Goal: Transaction & Acquisition: Purchase product/service

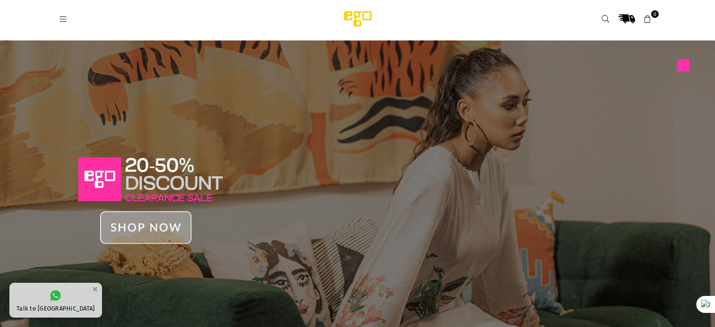
click at [64, 18] on icon at bounding box center [63, 19] width 8 height 8
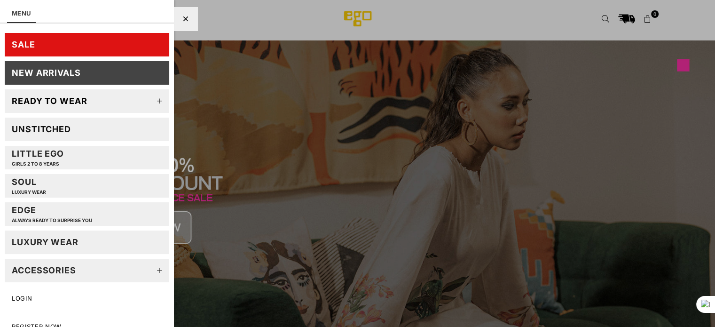
click at [72, 248] on link "LUXURY WEAR" at bounding box center [87, 242] width 165 height 24
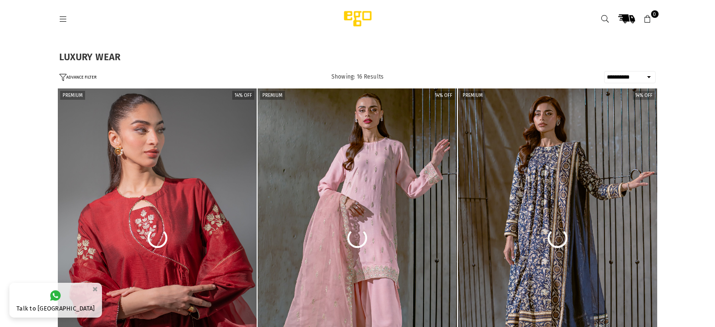
select select "**********"
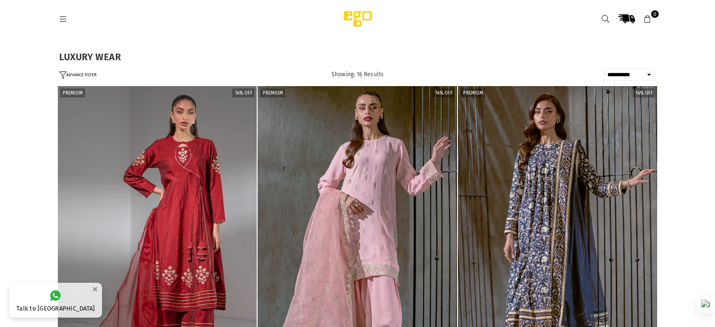
click at [64, 15] on icon at bounding box center [63, 19] width 8 height 8
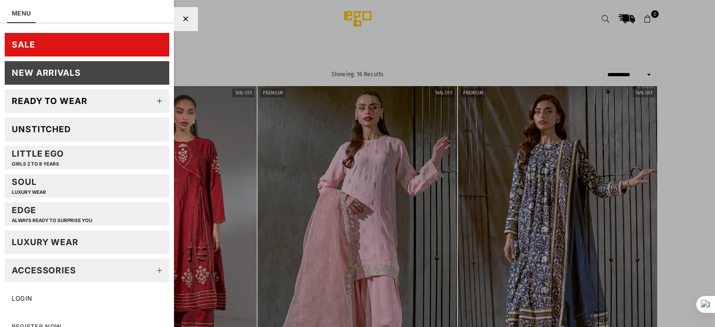
click at [77, 50] on link "SALE" at bounding box center [87, 45] width 165 height 24
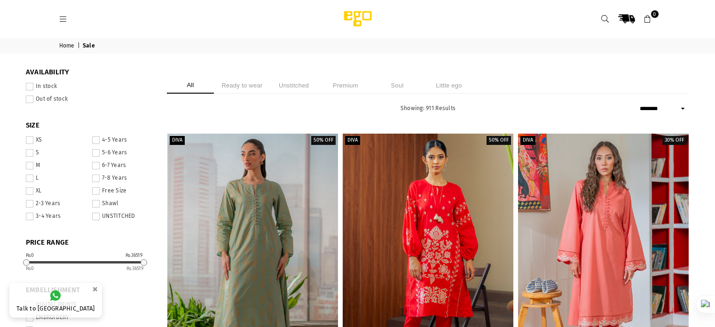
select select "******"
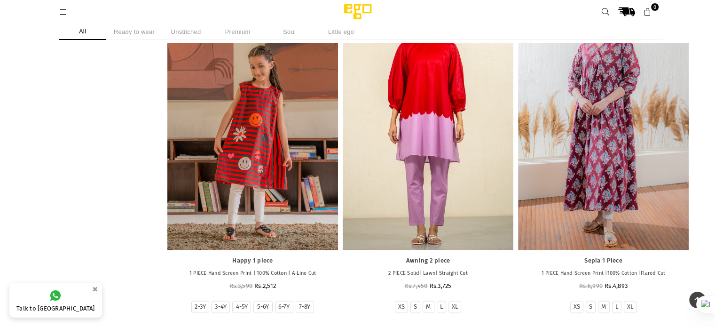
scroll to position [1433, 0]
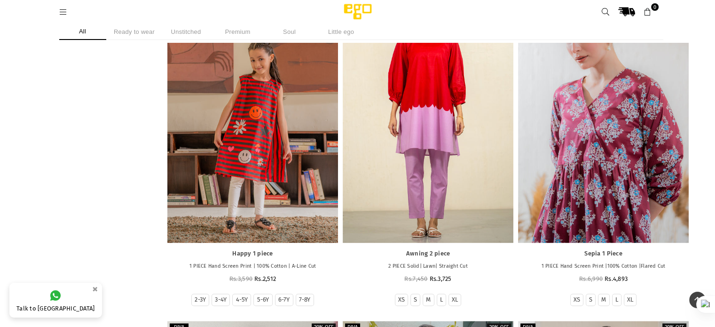
click at [615, 142] on div at bounding box center [603, 115] width 171 height 256
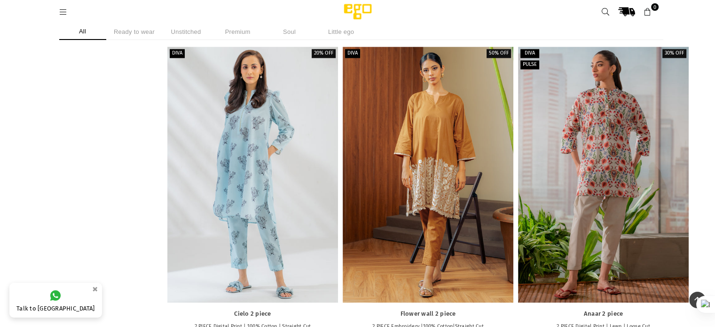
scroll to position [5066, 0]
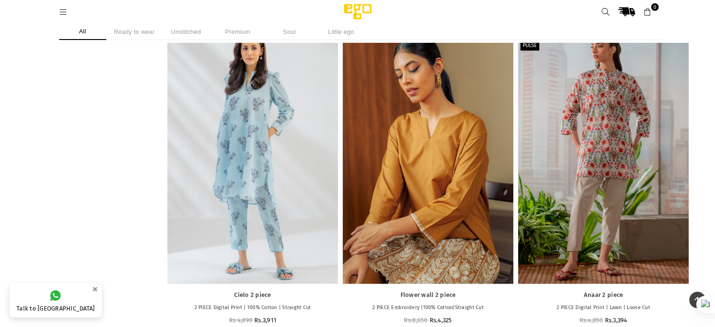
click at [385, 169] on div at bounding box center [428, 156] width 171 height 256
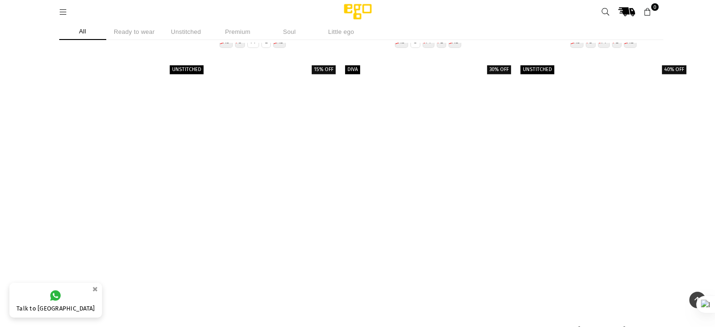
scroll to position [13379, 0]
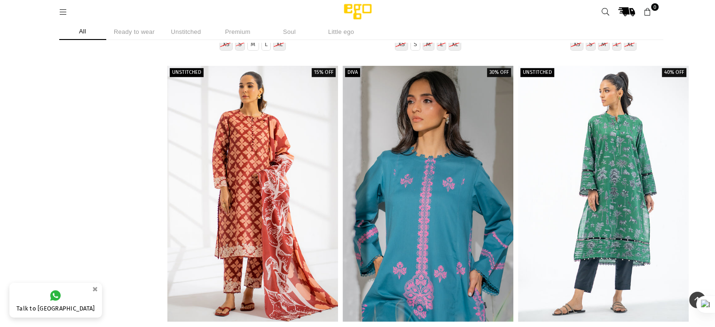
click at [383, 144] on div at bounding box center [428, 194] width 171 height 256
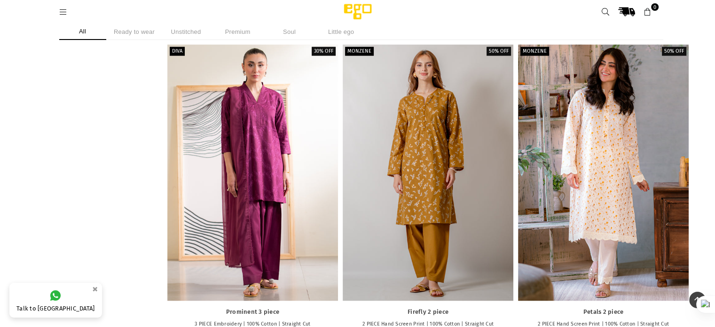
scroll to position [19739, 0]
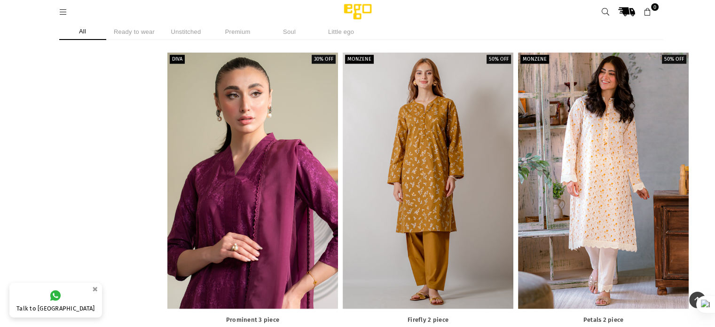
click at [236, 247] on div at bounding box center [252, 181] width 171 height 256
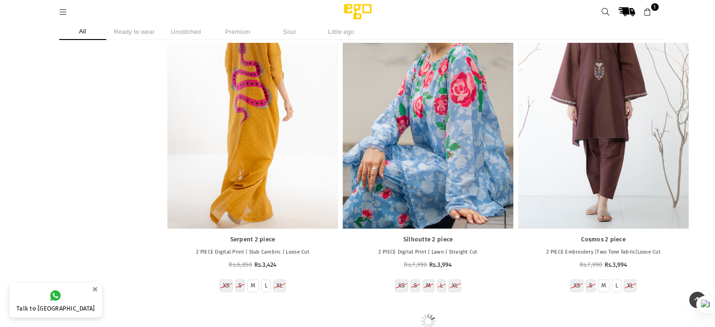
scroll to position [20829, 0]
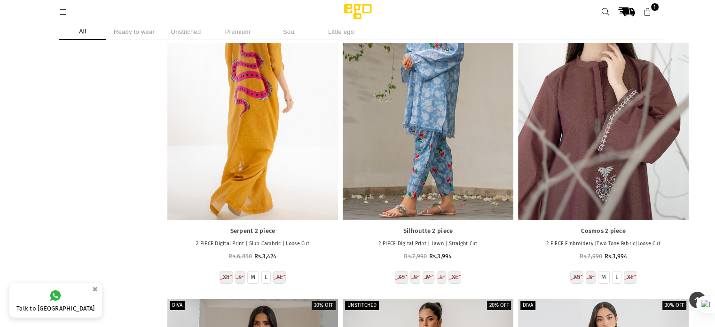
click at [654, 120] on div at bounding box center [603, 92] width 171 height 256
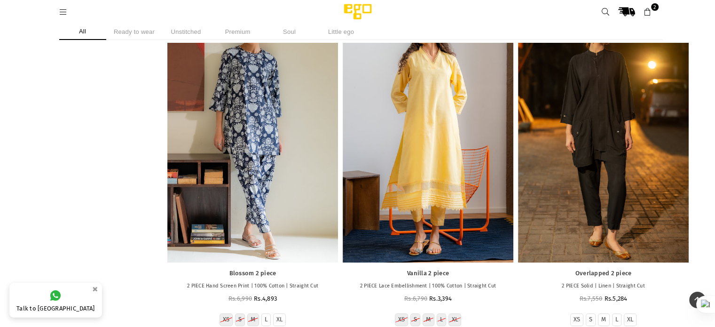
scroll to position [21796, 0]
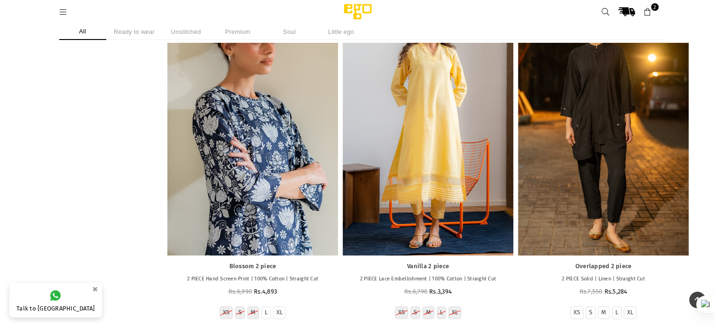
click at [224, 106] on div at bounding box center [252, 128] width 171 height 256
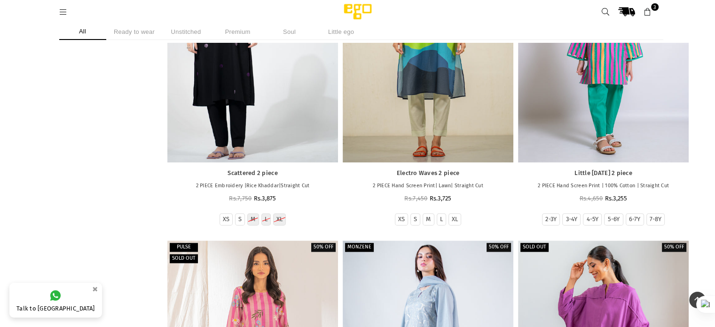
scroll to position [26275, 0]
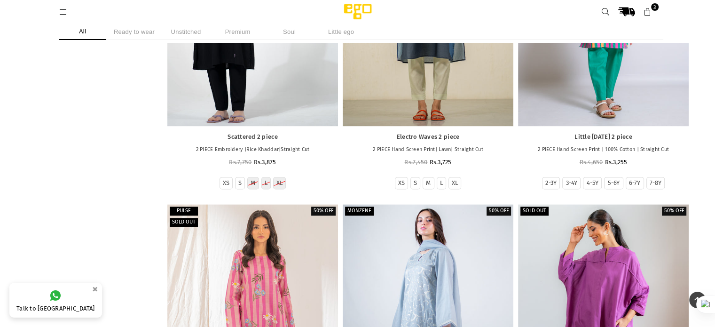
click at [146, 31] on li "Ready to wear" at bounding box center [134, 32] width 47 height 16
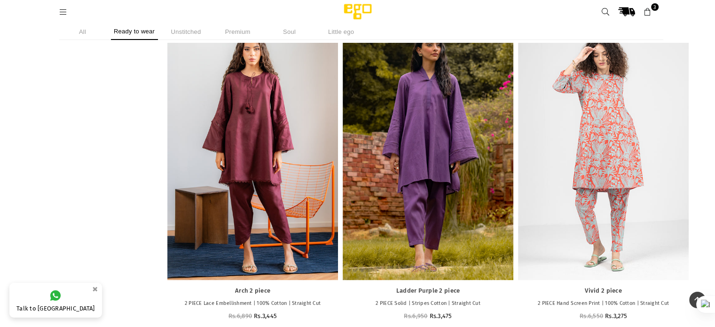
scroll to position [26473, 0]
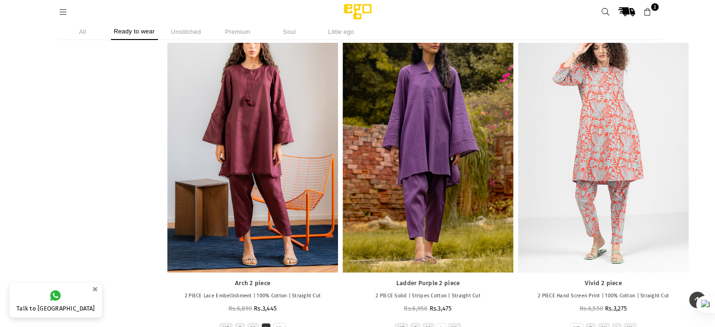
click at [263, 322] on li "L" at bounding box center [265, 328] width 9 height 13
click at [265, 325] on label "L" at bounding box center [266, 329] width 3 height 8
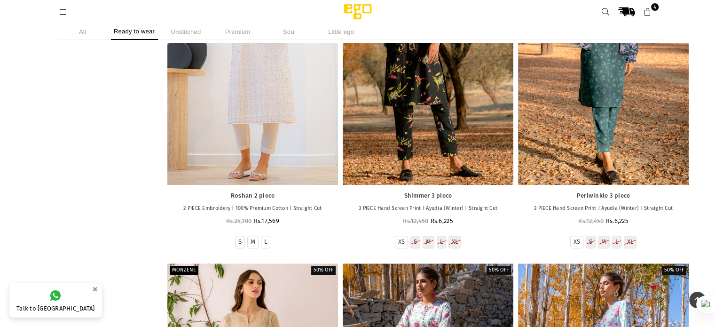
scroll to position [36613, 0]
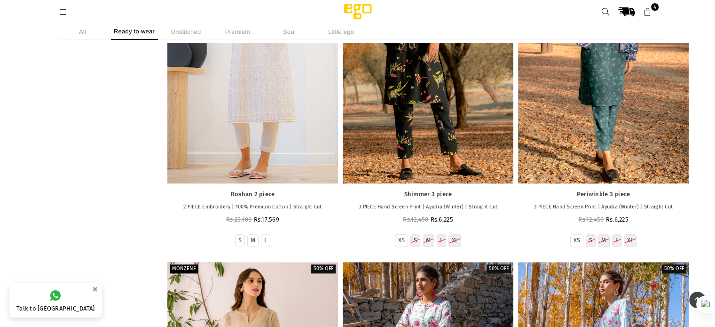
click at [652, 12] on link "4" at bounding box center [647, 11] width 17 height 17
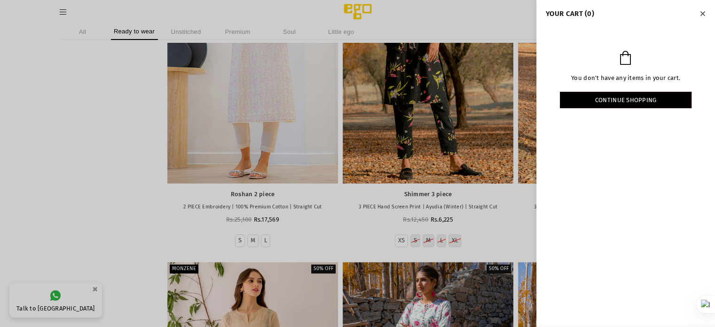
click at [706, 11] on button "Close" at bounding box center [702, 13] width 11 height 12
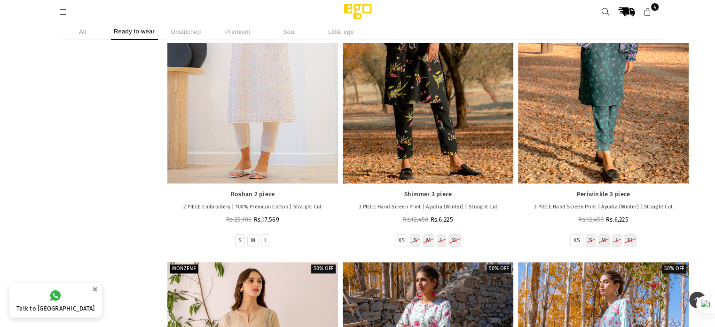
click at [643, 14] on icon at bounding box center [647, 12] width 8 height 8
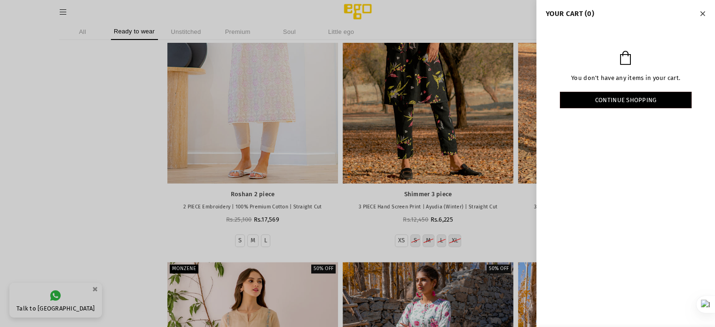
click at [704, 11] on icon "Close" at bounding box center [702, 13] width 5 height 7
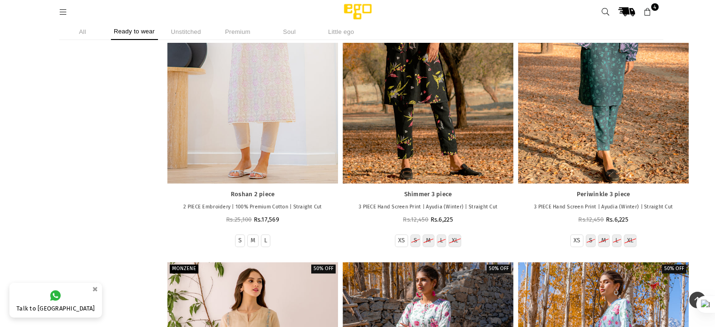
click at [86, 34] on li "All" at bounding box center [82, 32] width 47 height 16
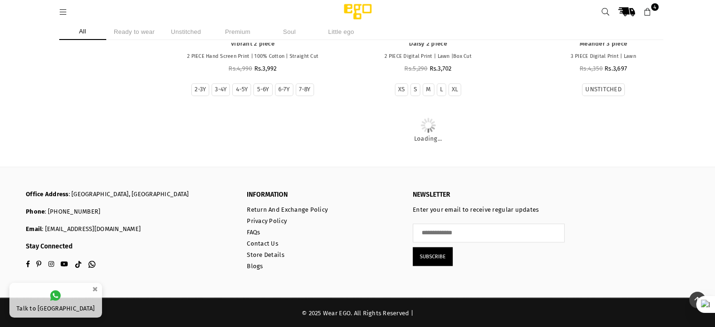
scroll to position [6987, 0]
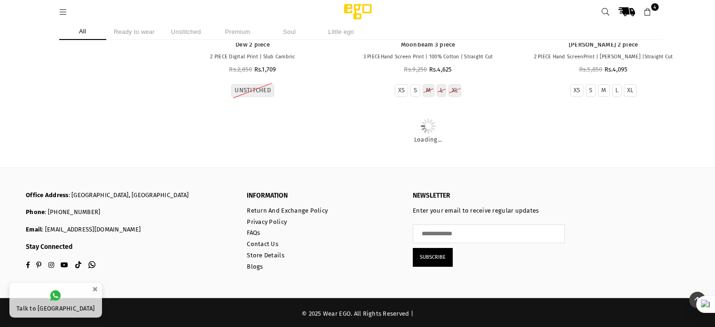
click at [652, 11] on link "4" at bounding box center [647, 11] width 17 height 17
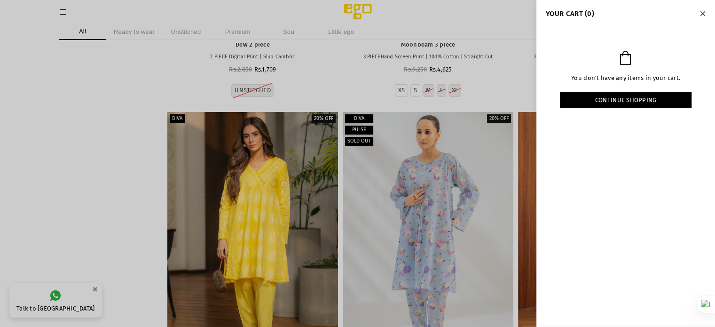
click at [700, 16] on icon "Close" at bounding box center [702, 13] width 5 height 7
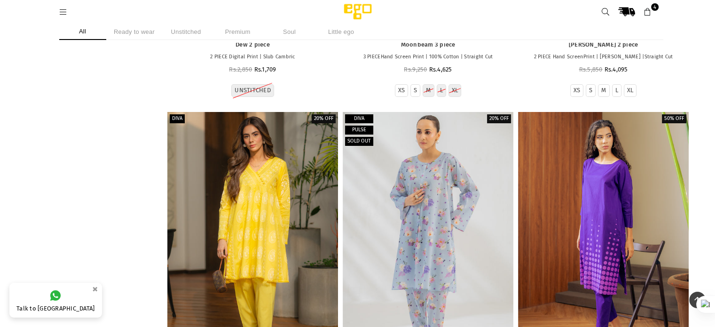
click at [652, 13] on link "4" at bounding box center [647, 11] width 17 height 17
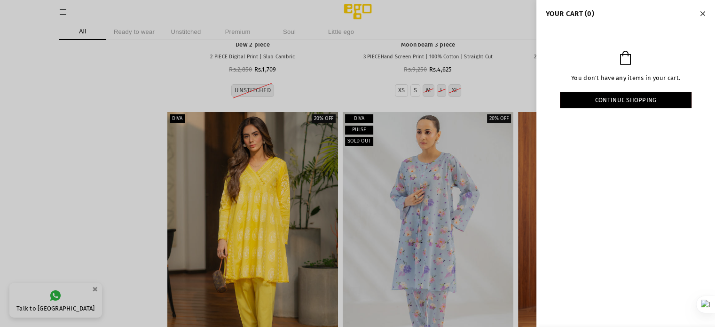
click at [652, 13] on h4 "YOUR CART (0)" at bounding box center [626, 13] width 160 height 8
click at [702, 16] on icon "Close" at bounding box center [702, 13] width 5 height 7
